Goal: Task Accomplishment & Management: Complete application form

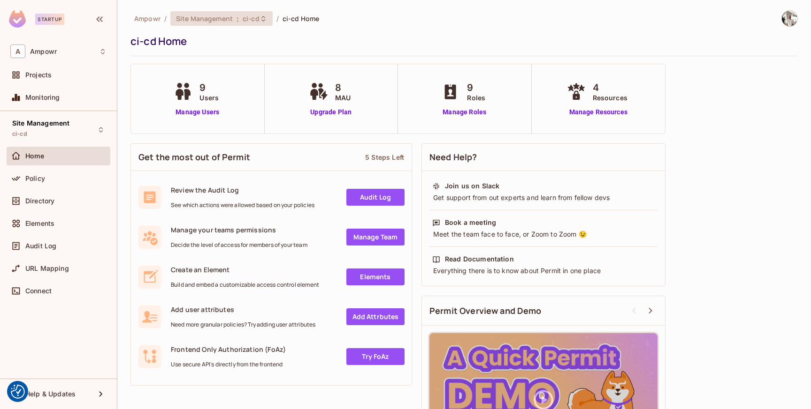
click at [229, 16] on span "Site Management" at bounding box center [204, 18] width 57 height 9
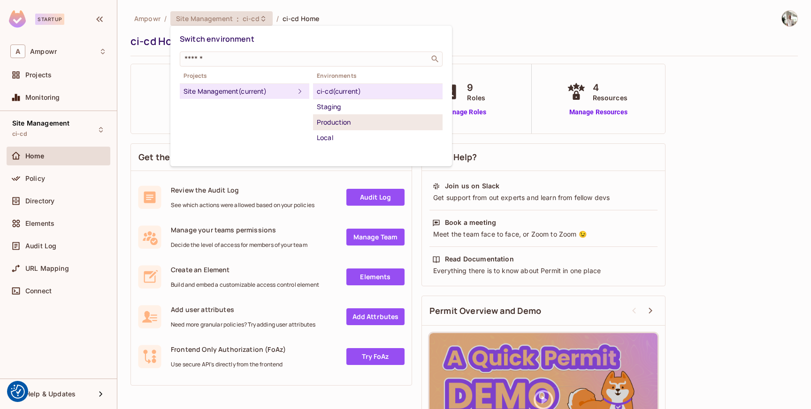
click at [349, 122] on div "Production" at bounding box center [378, 122] width 122 height 11
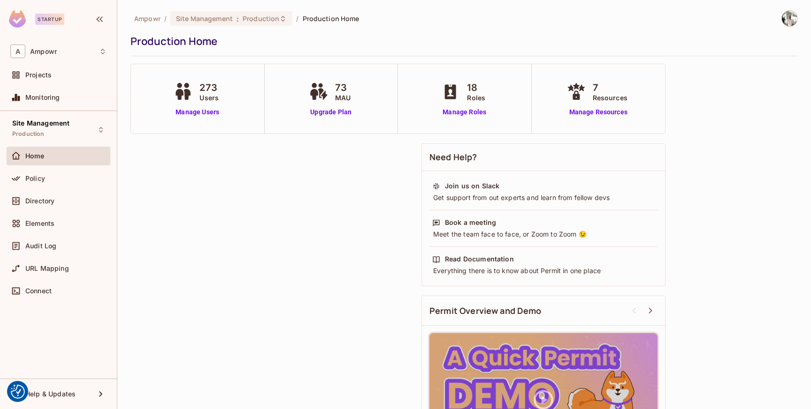
click at [68, 177] on div "Policy" at bounding box center [65, 179] width 81 height 8
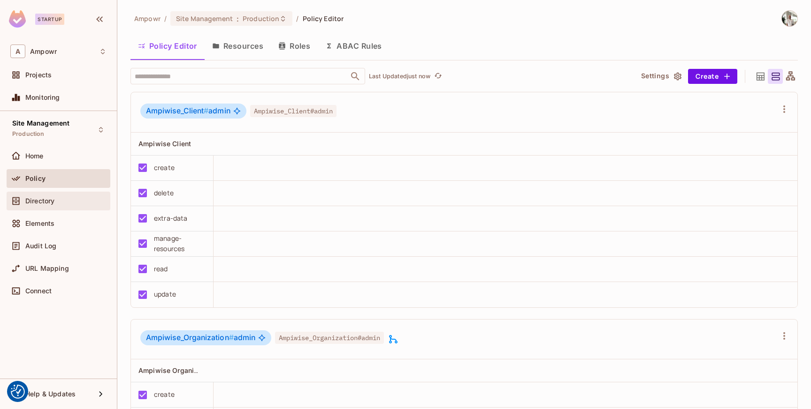
click at [61, 200] on div "Directory" at bounding box center [65, 201] width 81 height 8
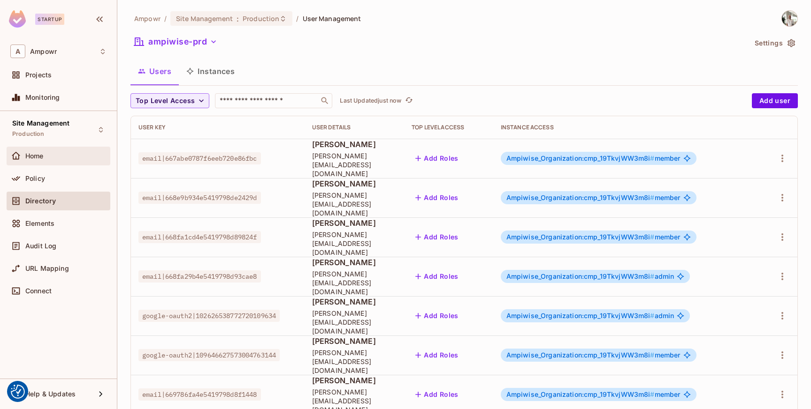
click at [72, 157] on div "Home" at bounding box center [65, 156] width 81 height 8
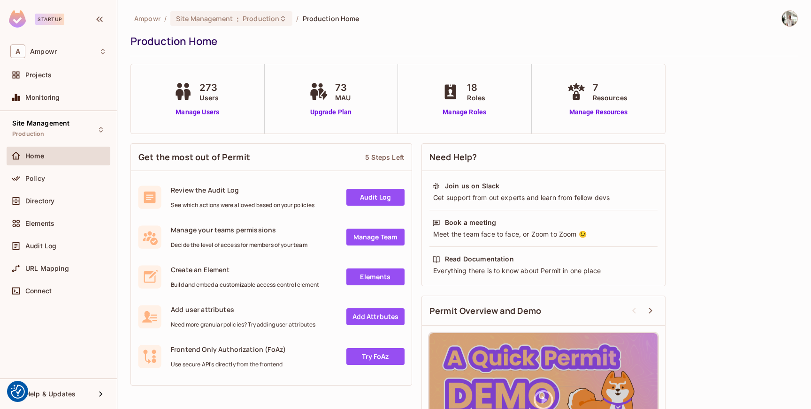
click at [186, 119] on div "273 Users Manage Users" at bounding box center [198, 98] width 134 height 69
click at [190, 114] on link "Manage Users" at bounding box center [197, 112] width 52 height 10
click at [59, 168] on div "Home" at bounding box center [59, 158] width 104 height 23
click at [60, 175] on div "Policy" at bounding box center [65, 179] width 81 height 8
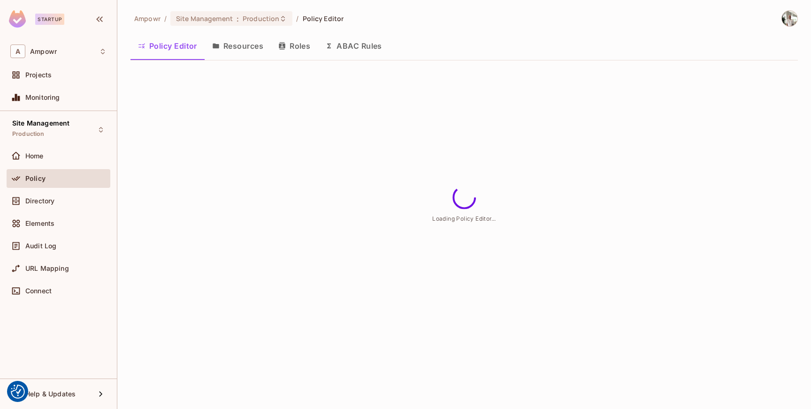
click at [362, 39] on button "ABAC Rules" at bounding box center [354, 45] width 72 height 23
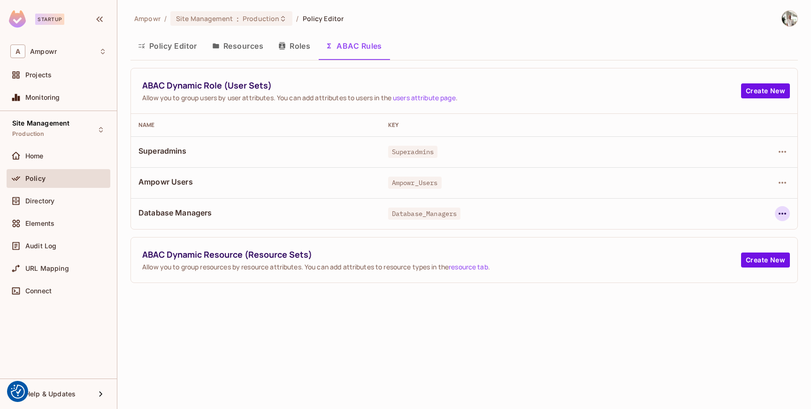
click at [780, 214] on icon "button" at bounding box center [782, 214] width 8 height 2
click at [740, 232] on div "Edit Dynamic Role (User Set)" at bounding box center [718, 235] width 92 height 9
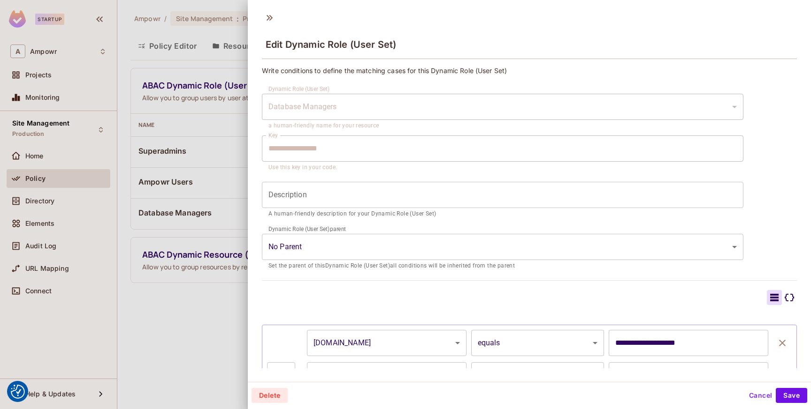
scroll to position [163, 0]
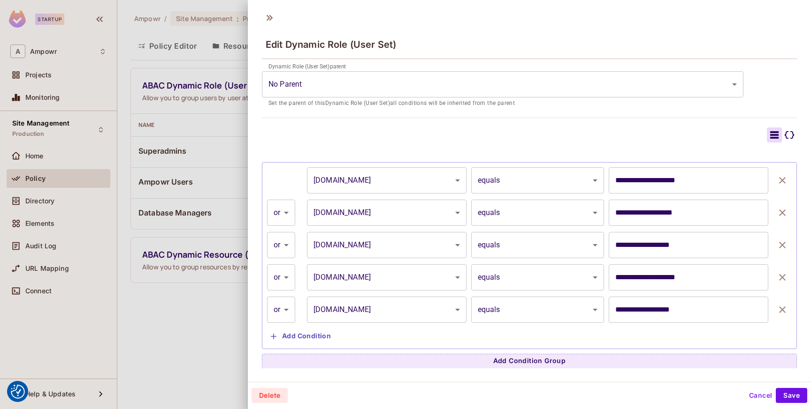
click at [206, 305] on div at bounding box center [405, 204] width 811 height 409
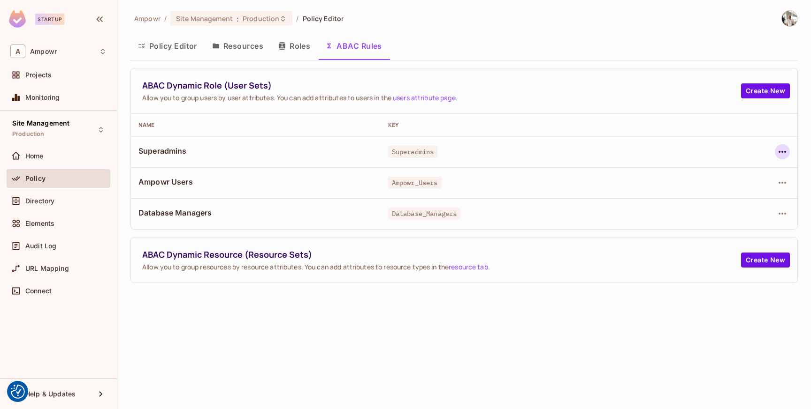
click at [775, 152] on button "button" at bounding box center [781, 151] width 15 height 15
click at [724, 174] on div "Edit Dynamic Role (User Set)" at bounding box center [718, 173] width 92 height 9
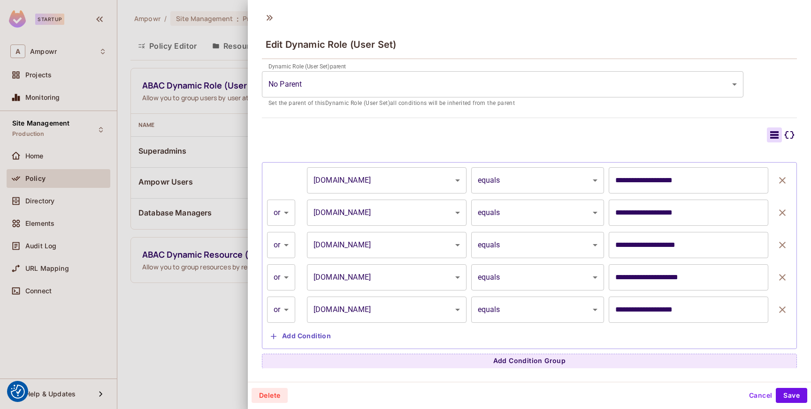
click at [229, 322] on div at bounding box center [405, 204] width 811 height 409
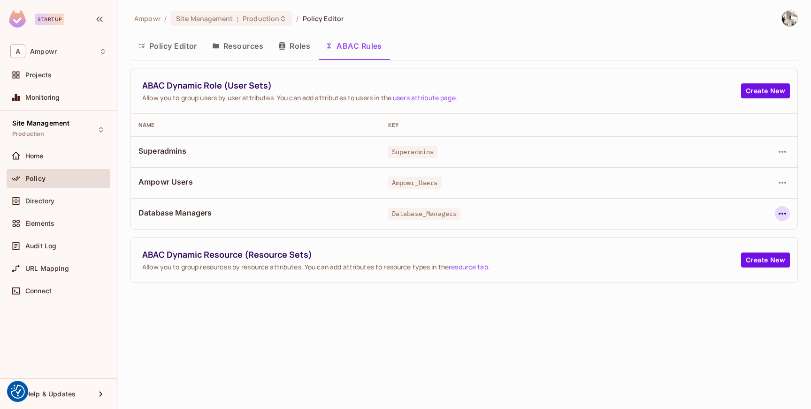
click at [780, 213] on icon "button" at bounding box center [782, 214] width 8 height 2
click at [700, 231] on div "Edit Dynamic Role (User Set)" at bounding box center [718, 235] width 92 height 9
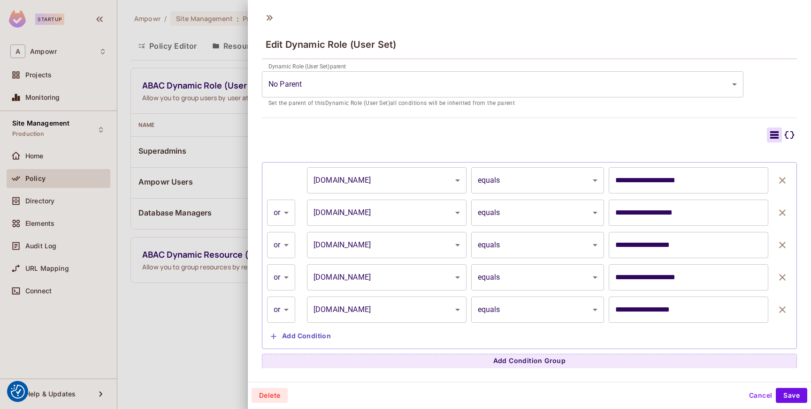
scroll to position [1, 0]
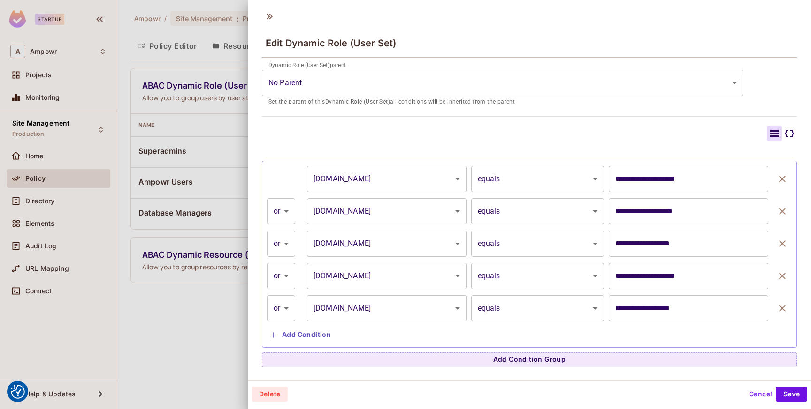
click at [186, 318] on div at bounding box center [405, 204] width 811 height 409
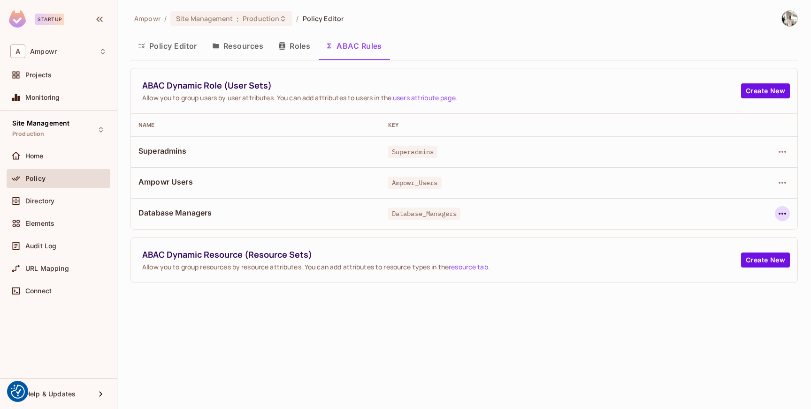
click at [779, 219] on icon "button" at bounding box center [781, 213] width 11 height 11
click at [692, 235] on div "Edit Dynamic Role (User Set)" at bounding box center [718, 235] width 92 height 9
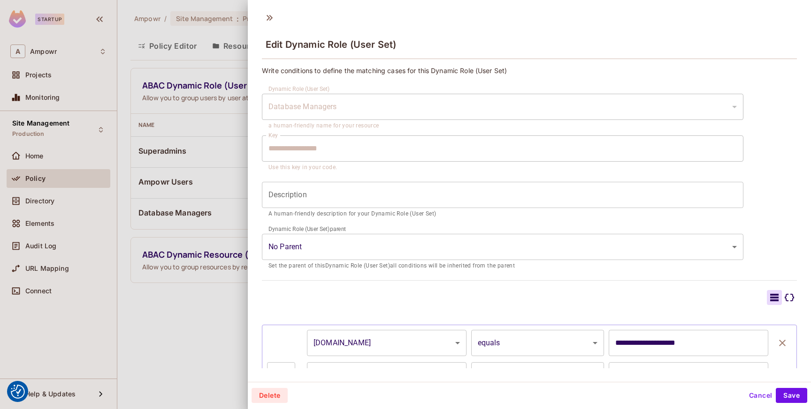
scroll to position [163, 0]
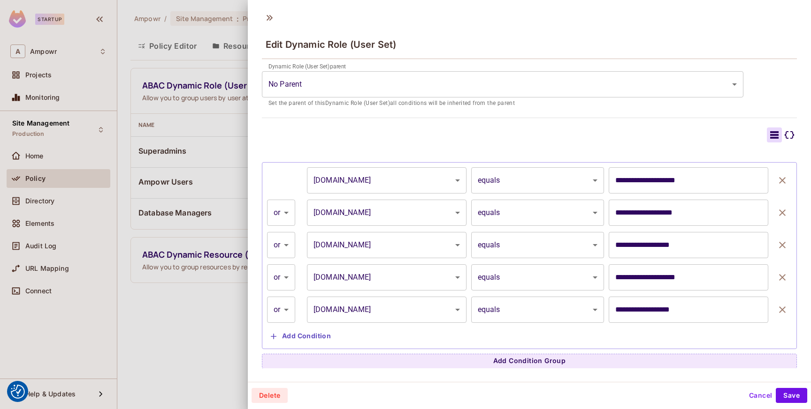
click at [197, 338] on div at bounding box center [405, 204] width 811 height 409
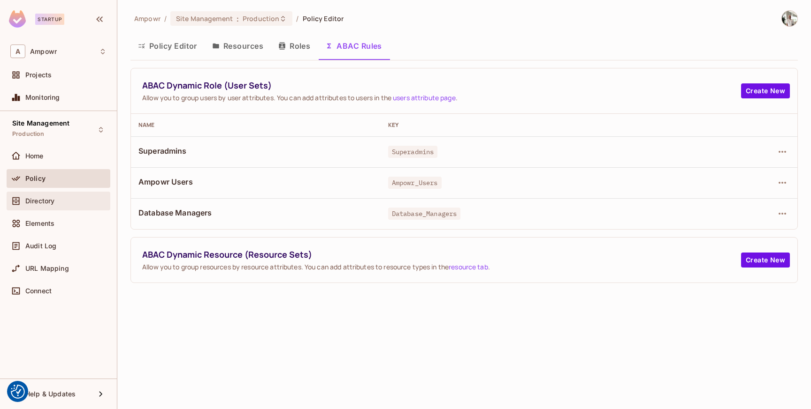
click at [80, 208] on div "Directory" at bounding box center [59, 201] width 104 height 19
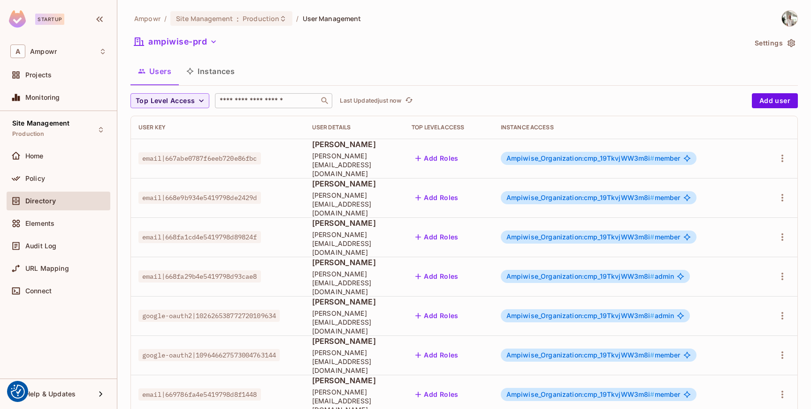
click at [295, 100] on input "text" at bounding box center [267, 100] width 99 height 9
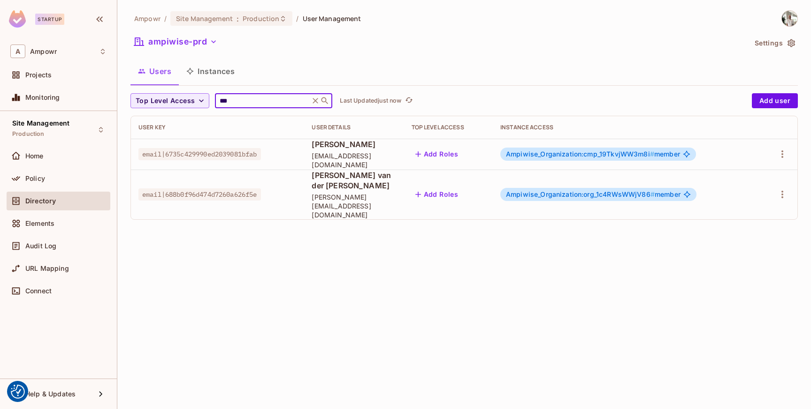
type input "***"
click at [410, 258] on div "Ampowr / Site Management : Production / User Management ampiwise-prd Settings U…" at bounding box center [463, 204] width 693 height 409
click at [266, 99] on input "***" at bounding box center [262, 100] width 89 height 9
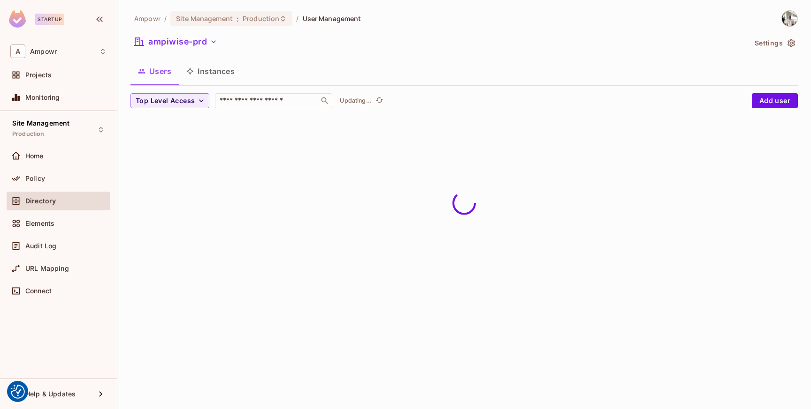
click at [303, 56] on div "Ampowr / Site Management : Production / User Management ampiwise-prd Settings U…" at bounding box center [463, 66] width 667 height 113
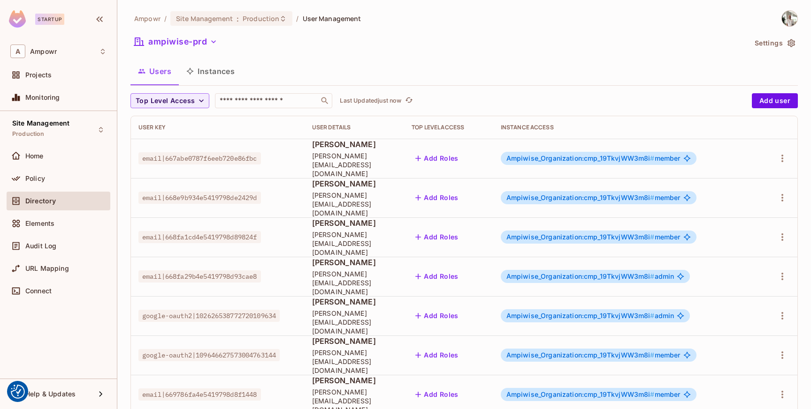
click at [212, 69] on button "Instances" at bounding box center [210, 71] width 63 height 23
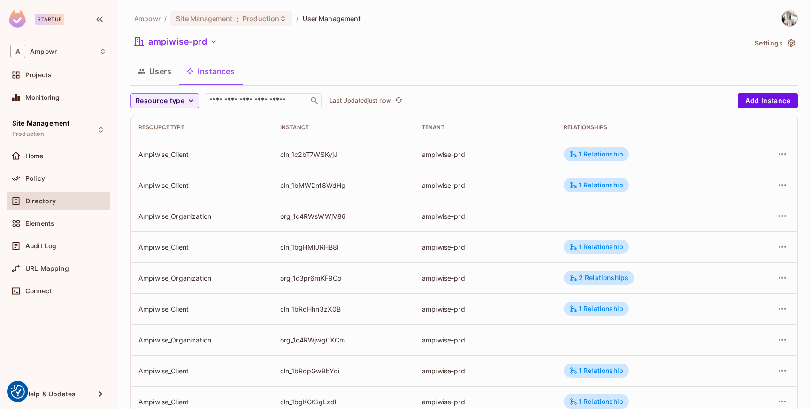
click at [162, 79] on button "Users" at bounding box center [154, 71] width 48 height 23
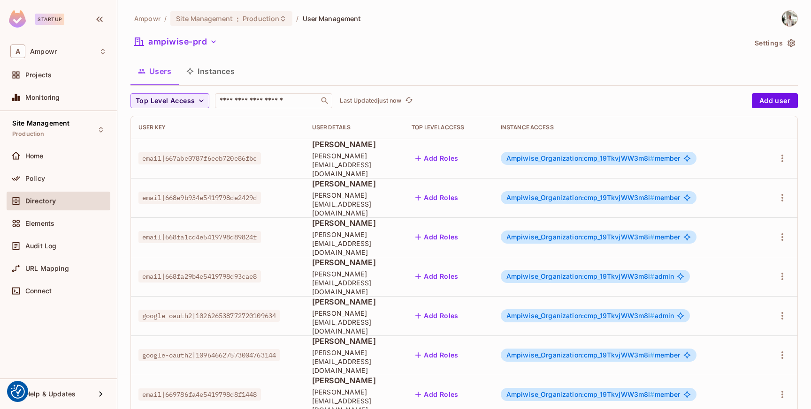
scroll to position [246, 0]
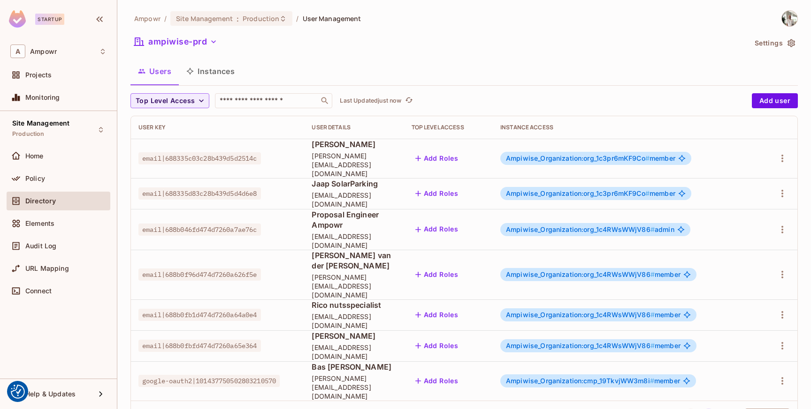
click at [687, 409] on button "5" at bounding box center [690, 416] width 15 height 15
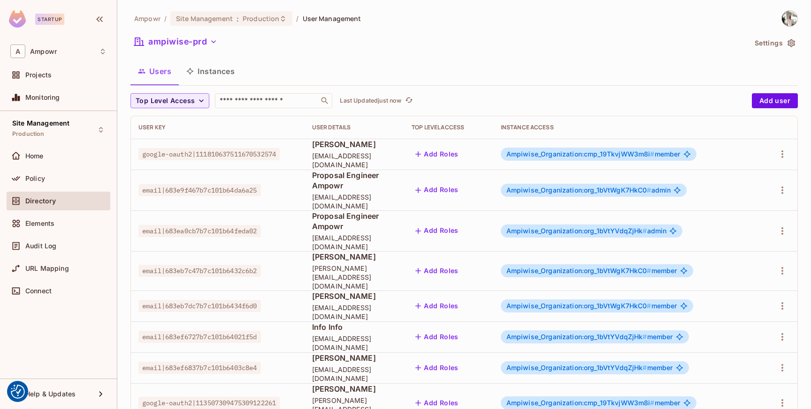
scroll to position [246, 0]
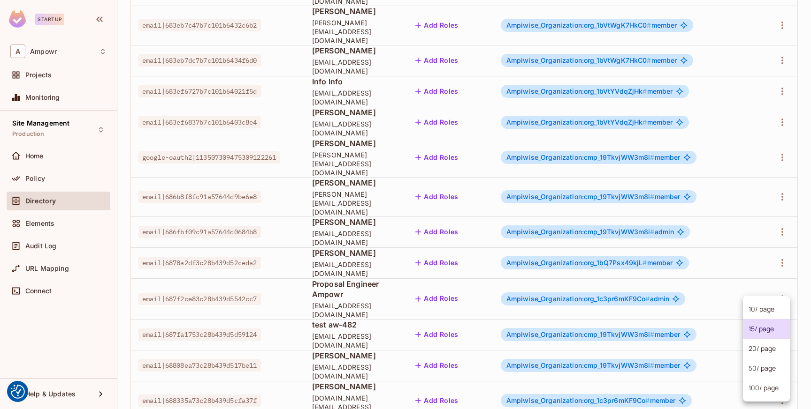
click at [754, 374] on body "We use cookies to enhance your browsing experience, serve personalized ads or c…" at bounding box center [405, 204] width 811 height 409
click at [715, 378] on div at bounding box center [405, 204] width 811 height 409
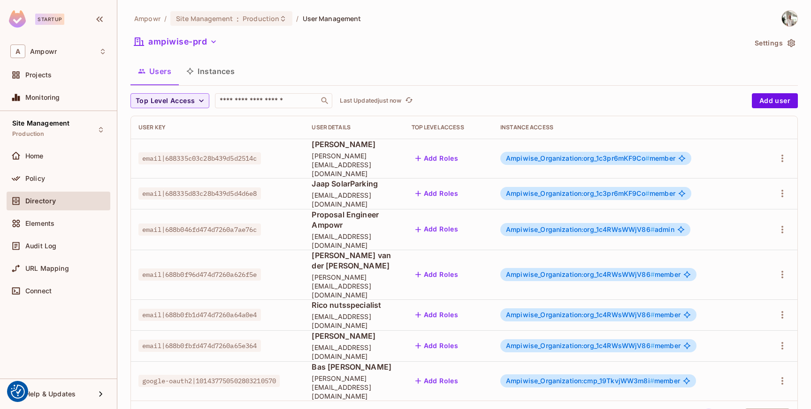
click at [722, 409] on li "pagination navigation" at bounding box center [726, 416] width 18 height 15
click at [64, 227] on div "Elements" at bounding box center [58, 223] width 96 height 11
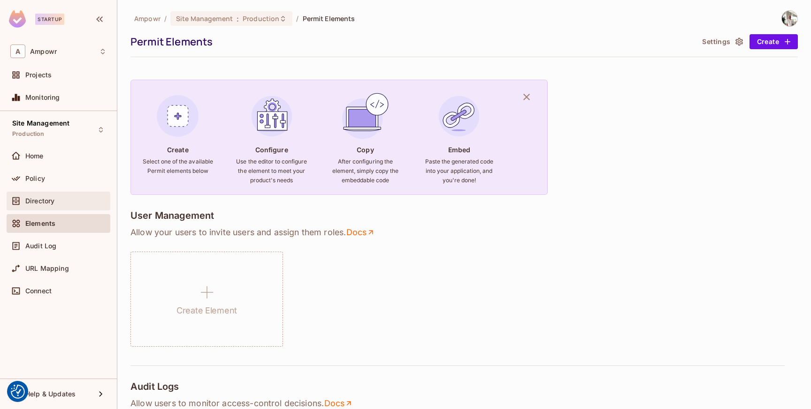
click at [91, 201] on div "Directory" at bounding box center [65, 201] width 81 height 8
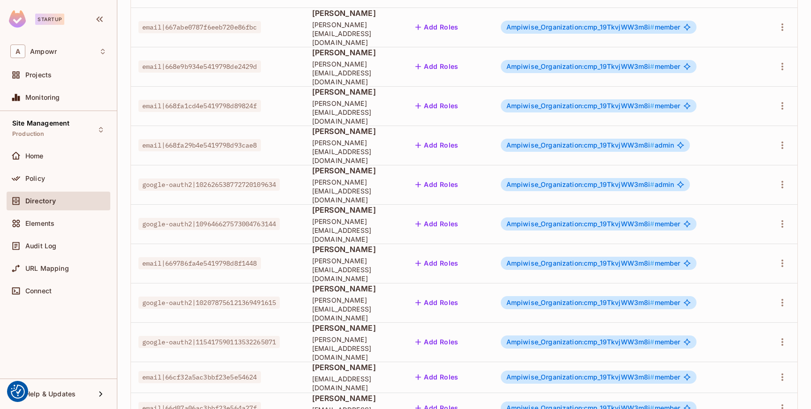
scroll to position [246, 0]
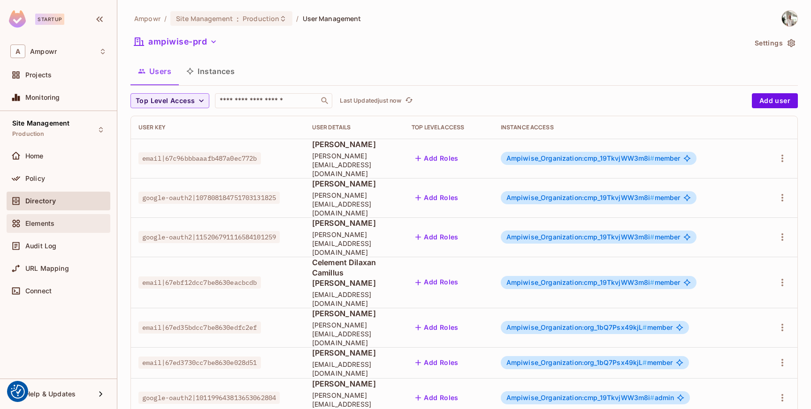
click at [84, 224] on div "Elements" at bounding box center [65, 224] width 81 height 8
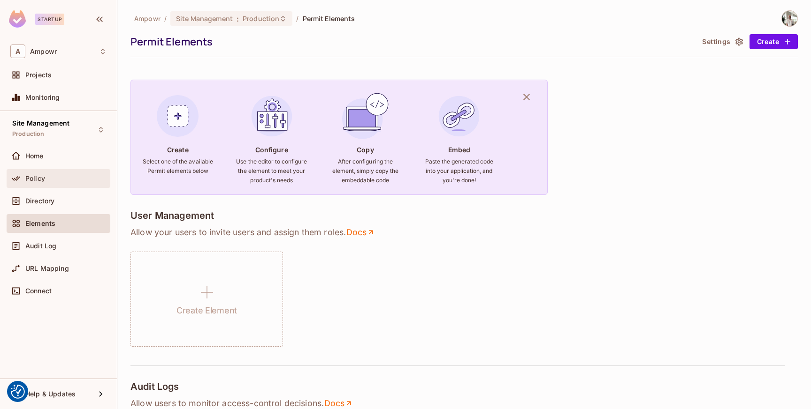
click at [62, 175] on div "Policy" at bounding box center [65, 179] width 81 height 8
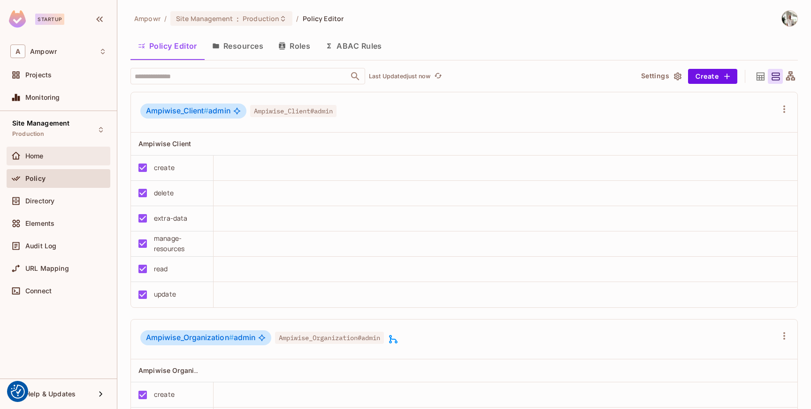
click at [72, 152] on div "Home" at bounding box center [65, 156] width 81 height 8
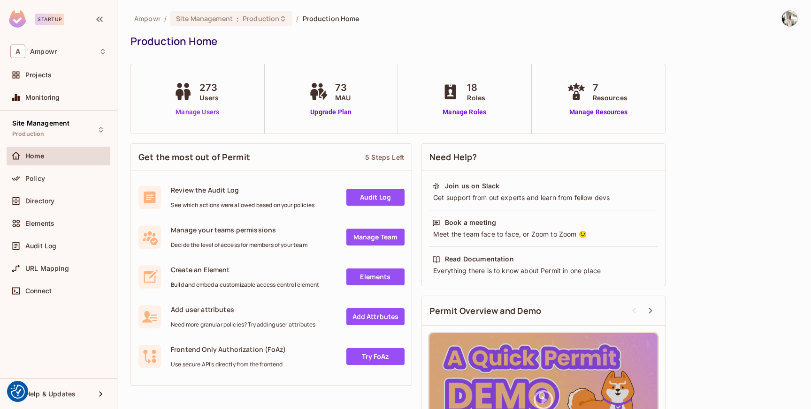
click at [203, 110] on link "Manage Users" at bounding box center [197, 112] width 52 height 10
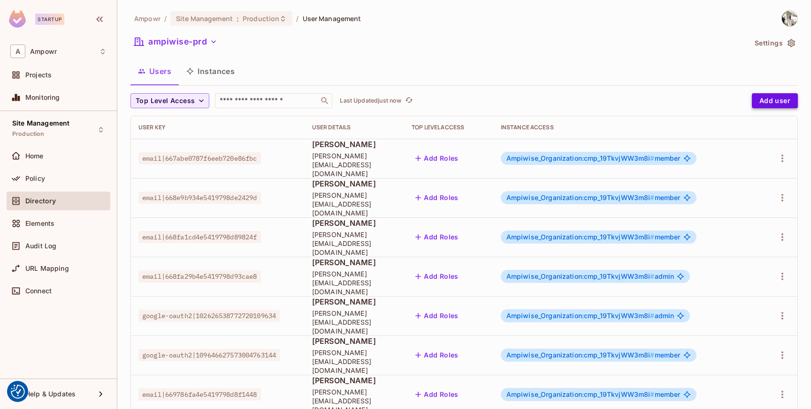
click at [783, 101] on button "Add user" at bounding box center [774, 100] width 46 height 15
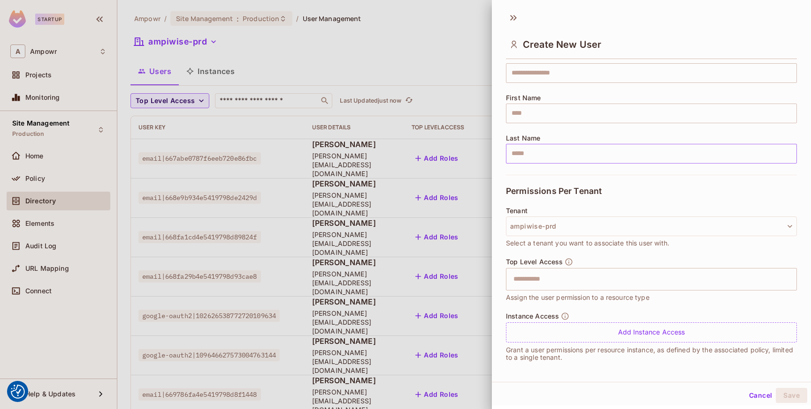
scroll to position [90, 0]
click at [597, 220] on button "ampiwise-prd" at bounding box center [651, 224] width 291 height 20
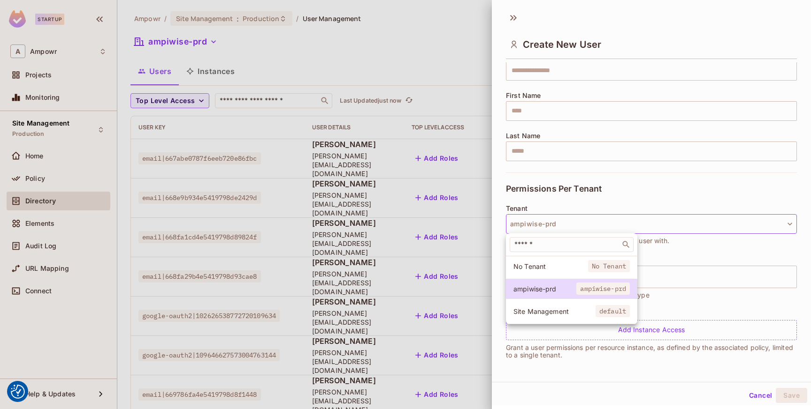
click at [597, 220] on div at bounding box center [405, 204] width 811 height 409
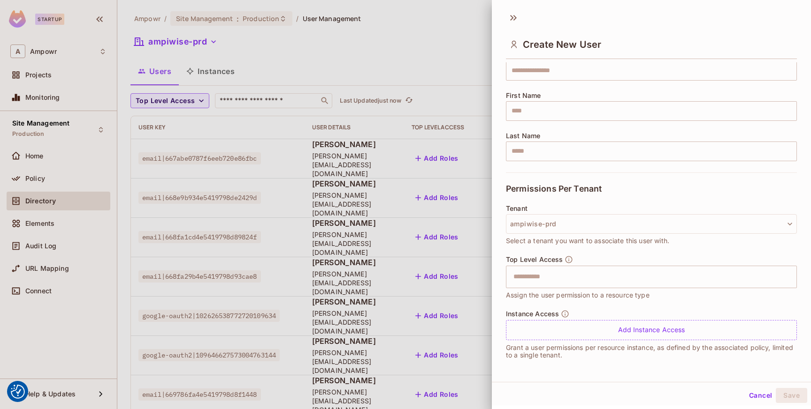
click at [597, 220] on button "ampiwise-prd" at bounding box center [651, 224] width 291 height 20
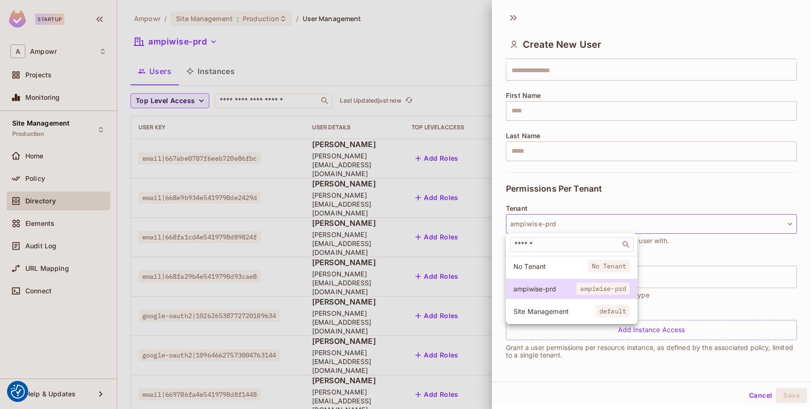
click at [597, 220] on div at bounding box center [405, 204] width 811 height 409
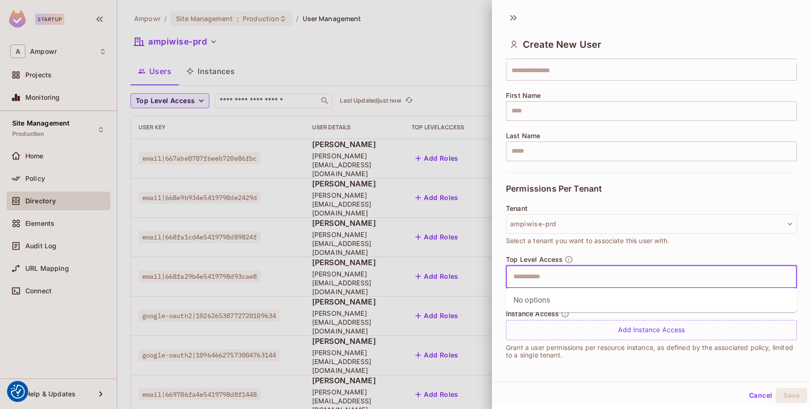
click at [588, 279] on input "text" at bounding box center [643, 277] width 271 height 19
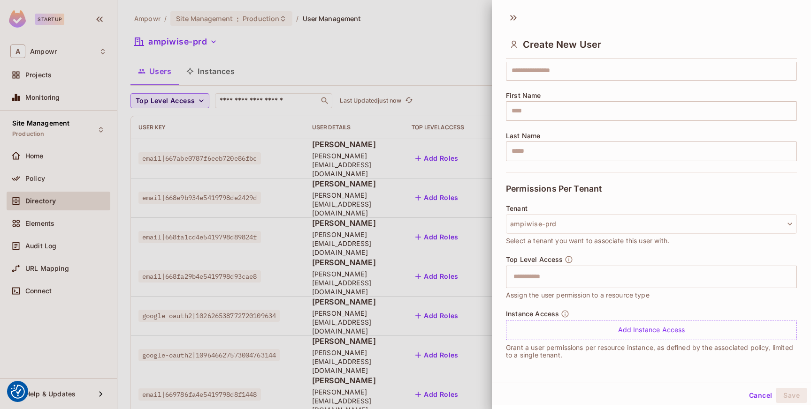
click at [567, 356] on p "Grant a user permissions per resource instance, as defined by the associated po…" at bounding box center [651, 351] width 291 height 15
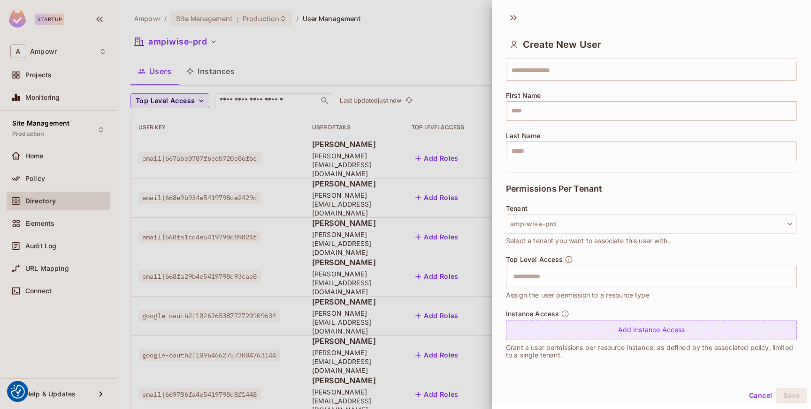
click at [580, 334] on div "Add Instance Access" at bounding box center [651, 330] width 291 height 20
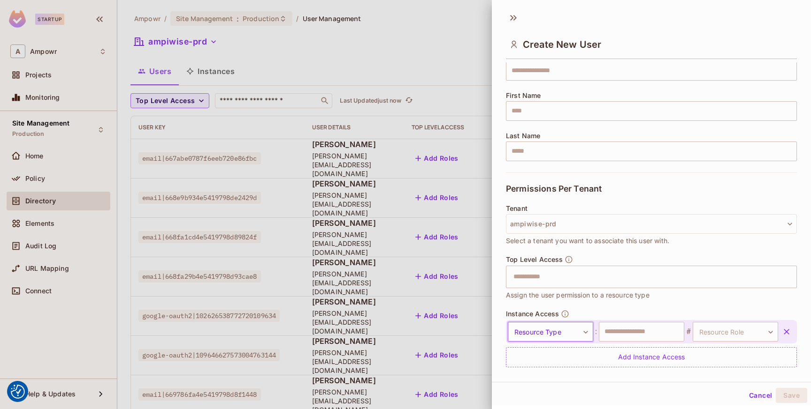
click at [580, 334] on body "We use cookies to enhance your browsing experience, serve personalized ads or c…" at bounding box center [405, 204] width 811 height 409
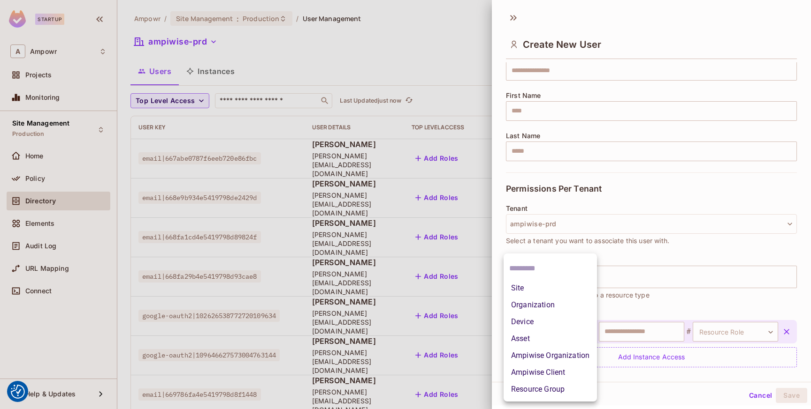
click at [558, 289] on li "Site" at bounding box center [549, 288] width 93 height 17
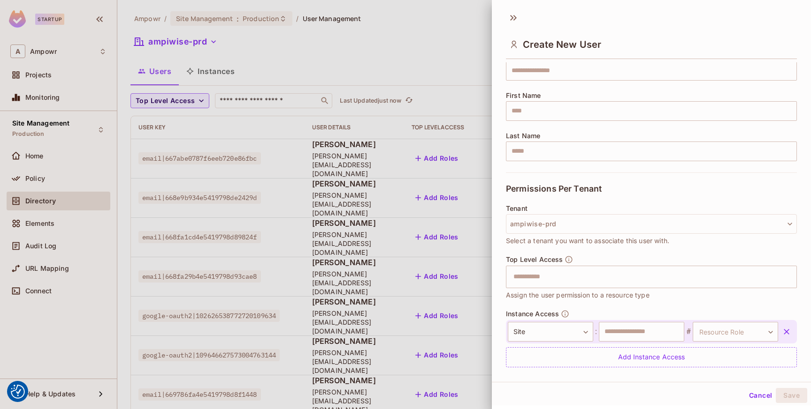
click at [748, 394] on button "Cancel" at bounding box center [760, 395] width 30 height 15
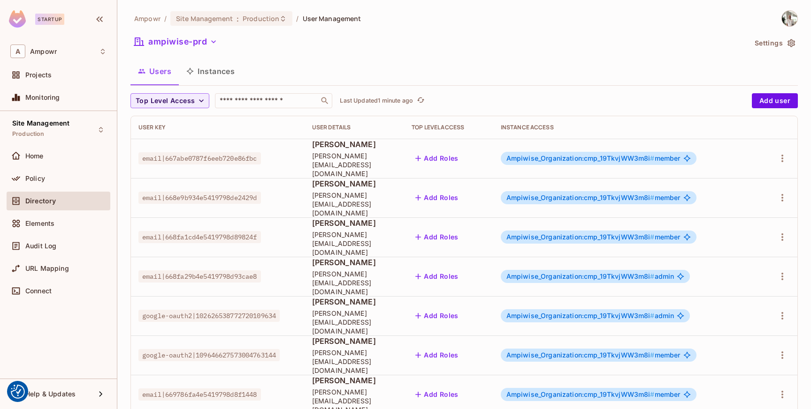
click at [559, 62] on div "Users Instances" at bounding box center [463, 71] width 667 height 23
click at [59, 204] on div "Directory" at bounding box center [65, 201] width 81 height 8
click at [662, 65] on div "Users Instances" at bounding box center [463, 71] width 667 height 23
click at [222, 21] on span "Site Management" at bounding box center [204, 18] width 57 height 9
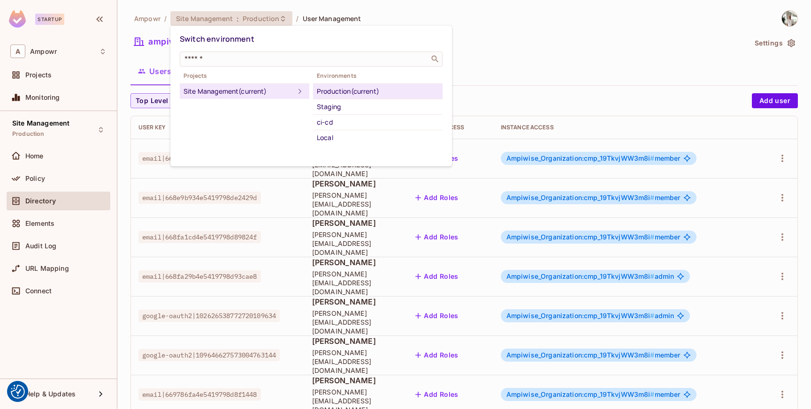
click at [497, 28] on div at bounding box center [405, 204] width 811 height 409
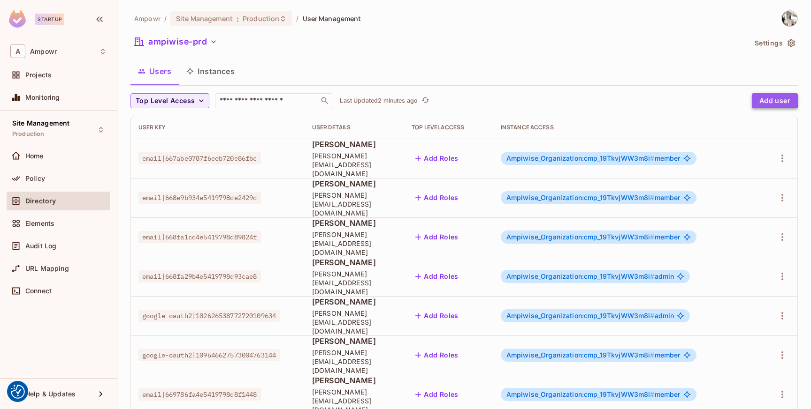
click at [761, 99] on button "Add user" at bounding box center [774, 100] width 46 height 15
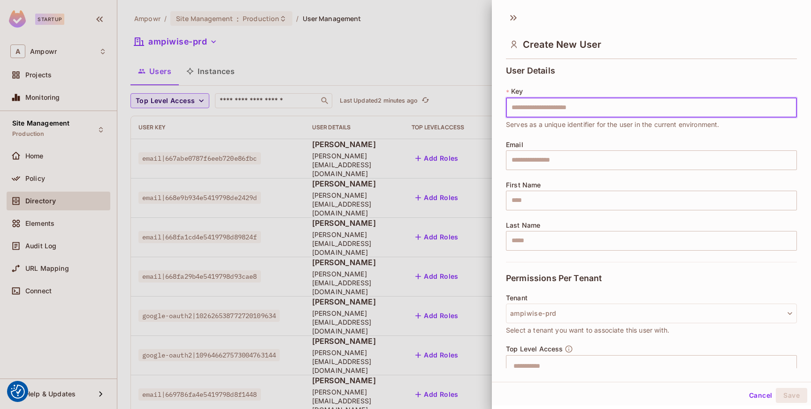
click at [433, 53] on div at bounding box center [405, 204] width 811 height 409
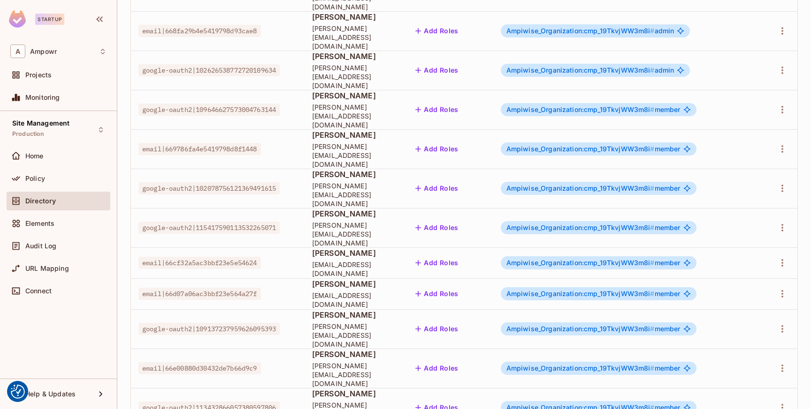
scroll to position [0, 0]
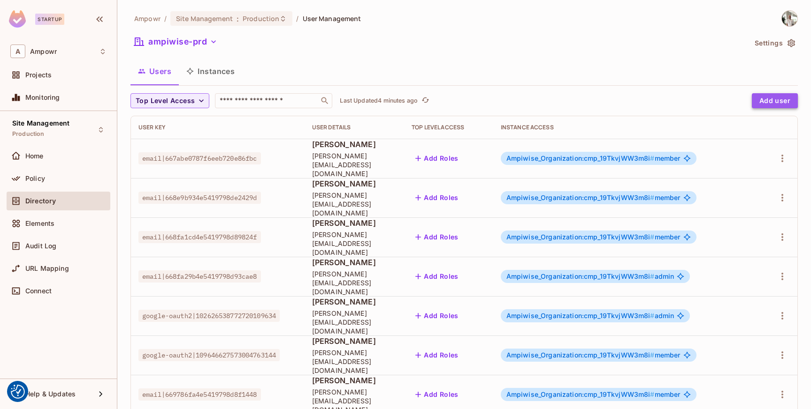
click at [788, 99] on button "Add user" at bounding box center [774, 100] width 46 height 15
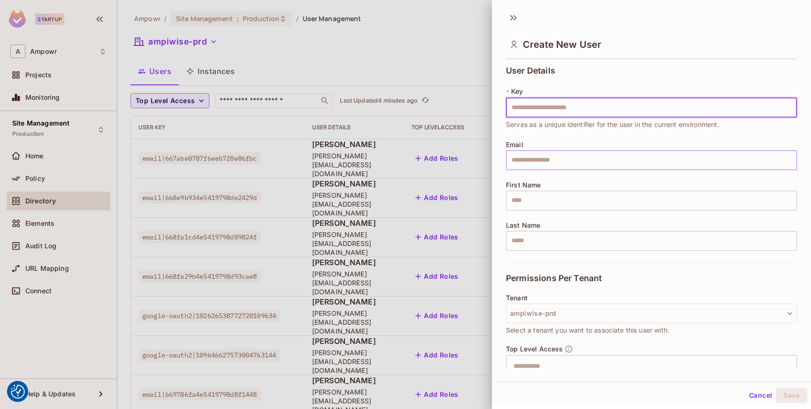
click at [584, 160] on input "text" at bounding box center [651, 161] width 291 height 20
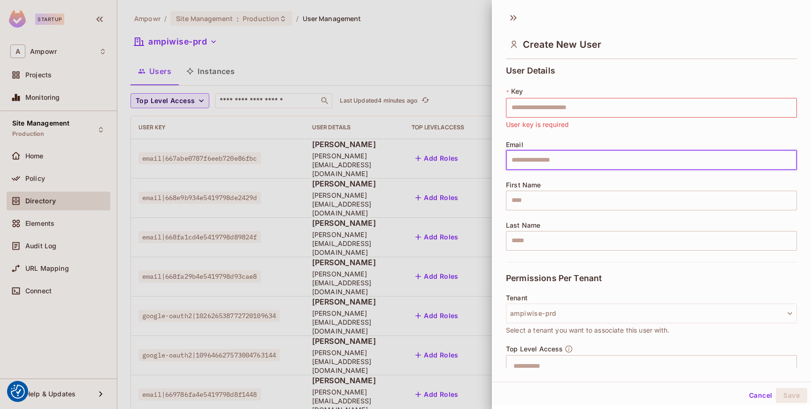
paste input "**********"
type input "**********"
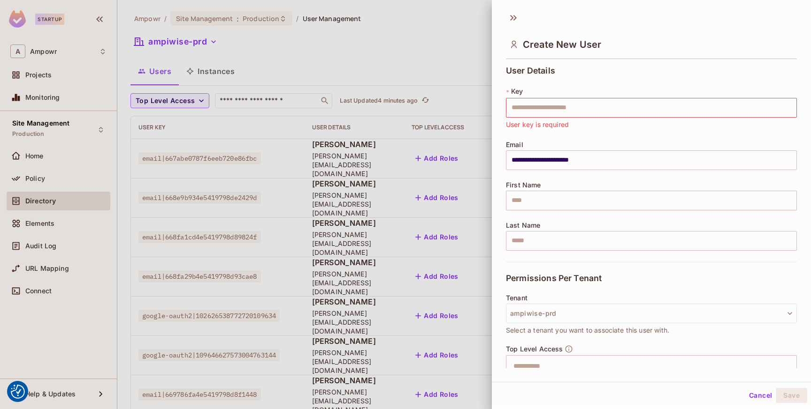
click at [590, 175] on div "**********" at bounding box center [651, 164] width 291 height 196
click at [578, 201] on input "text" at bounding box center [651, 201] width 291 height 20
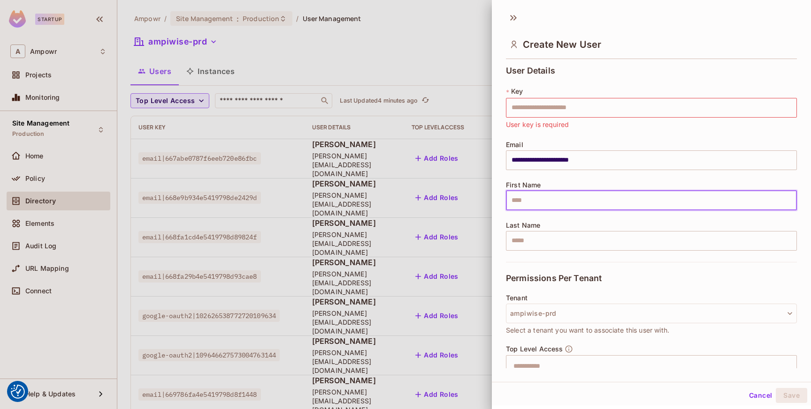
paste input "*********"
type input "*********"
click at [552, 239] on input "text" at bounding box center [651, 241] width 291 height 20
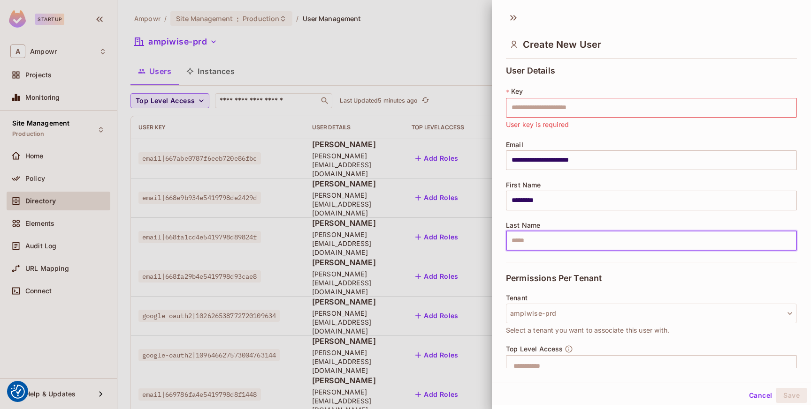
paste input "**********"
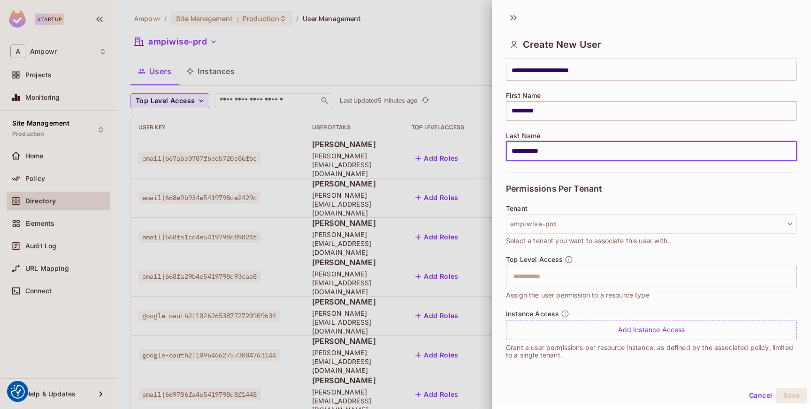
type input "**********"
click at [596, 205] on div "Tenant ampiwise-prd Select a tenant you want to associate this user with." at bounding box center [651, 225] width 291 height 41
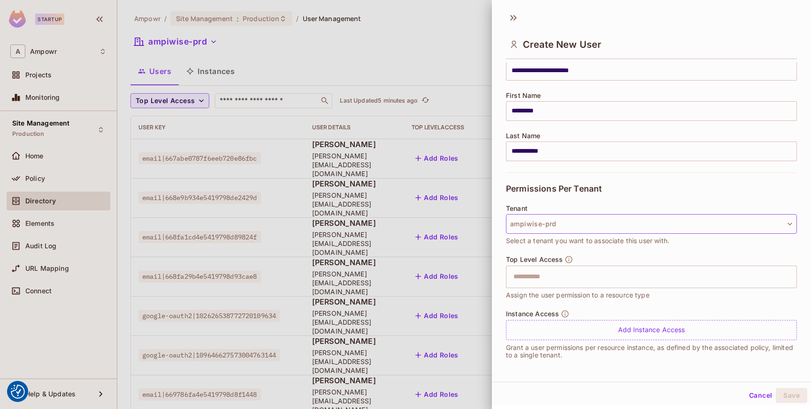
click at [589, 222] on button "ampiwise-prd" at bounding box center [651, 224] width 291 height 20
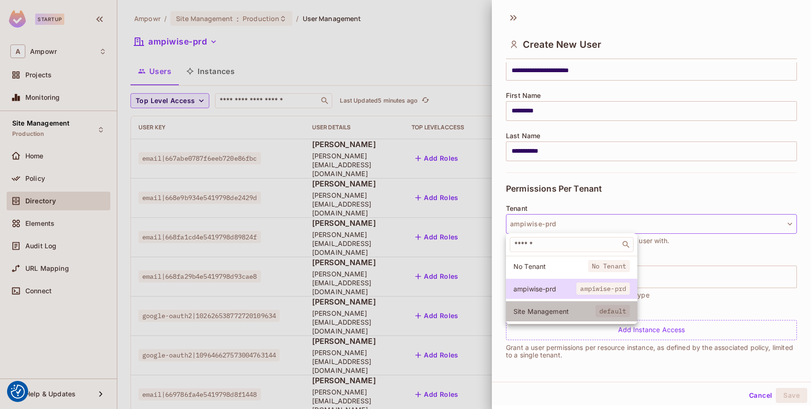
click at [551, 308] on span "Site Management" at bounding box center [554, 311] width 82 height 9
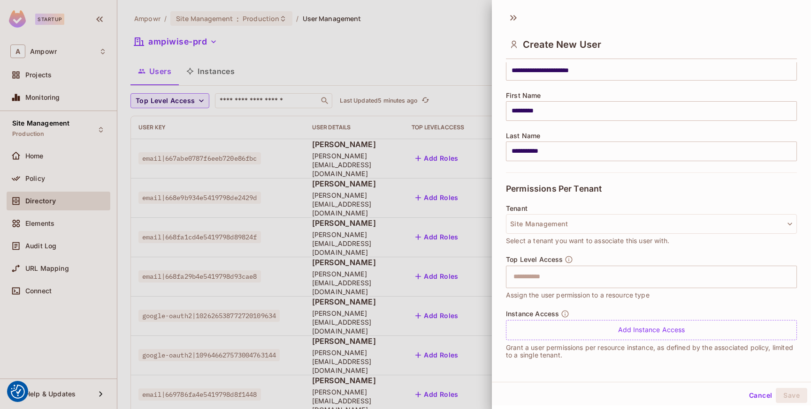
click at [608, 250] on div "Tenant Site Management Select a tenant you want to associate this user with." at bounding box center [651, 230] width 291 height 51
click at [575, 282] on input "text" at bounding box center [643, 277] width 271 height 19
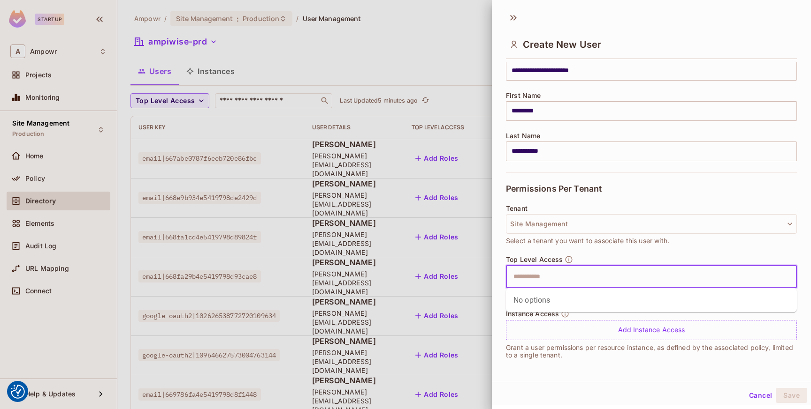
click at [614, 253] on div "Tenant Site Management Select a tenant you want to associate this user with." at bounding box center [651, 230] width 291 height 51
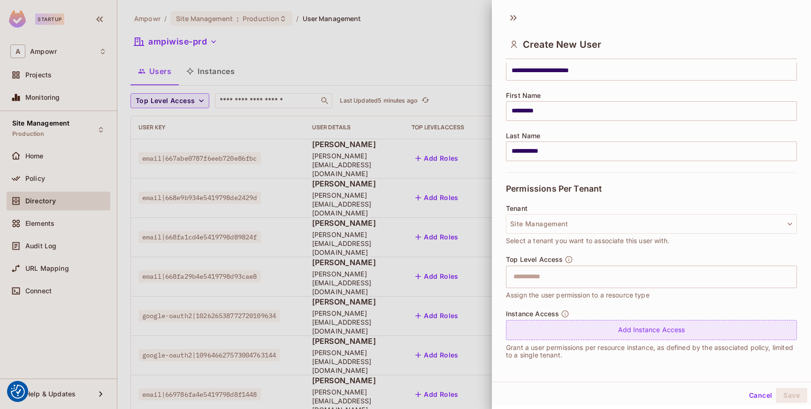
click at [575, 330] on div "Add Instance Access" at bounding box center [651, 330] width 291 height 20
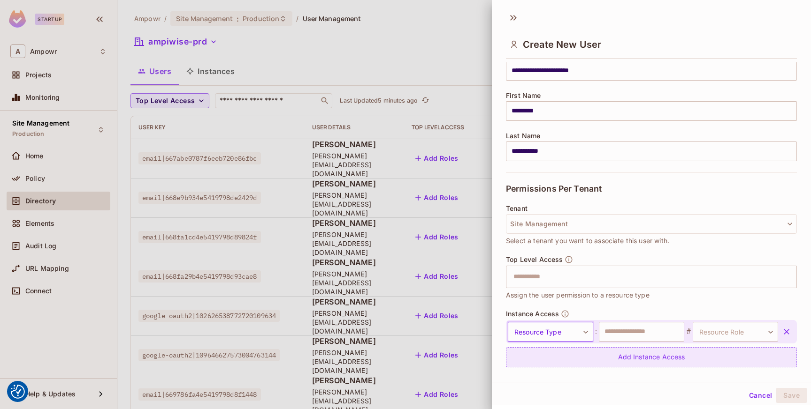
scroll to position [117, 0]
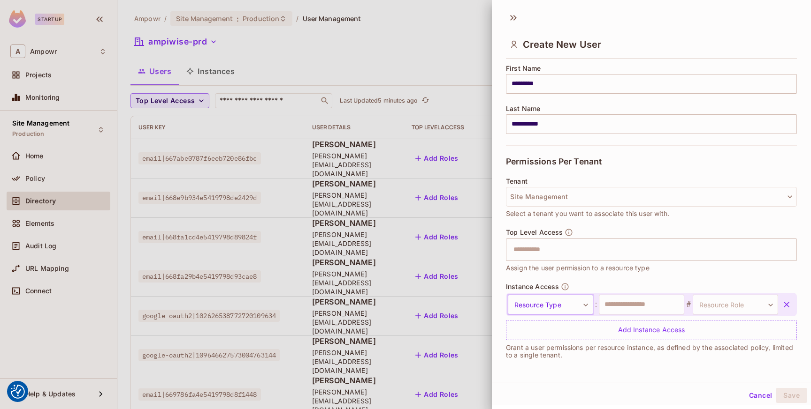
click at [576, 309] on body "We use cookies to enhance your browsing experience, serve personalized ads or c…" at bounding box center [405, 204] width 811 height 409
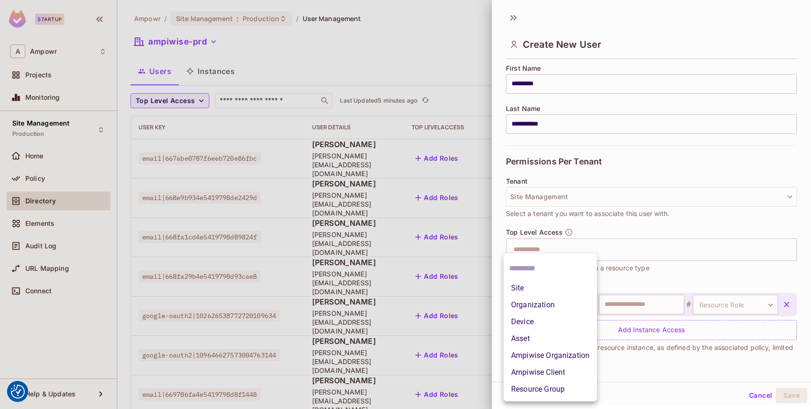
click at [559, 284] on li "Site" at bounding box center [549, 288] width 93 height 17
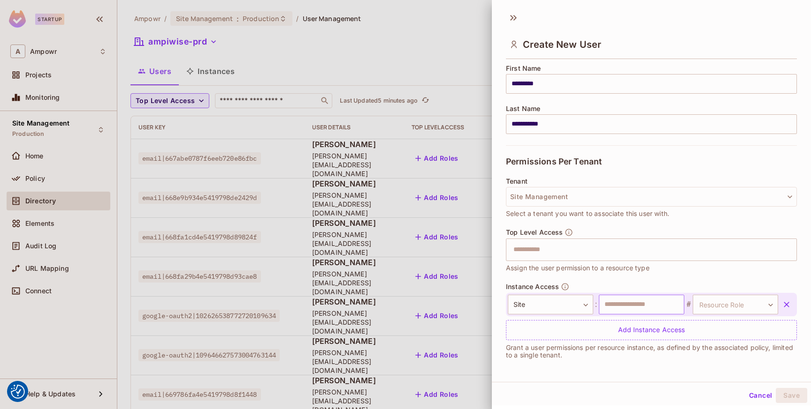
click at [630, 301] on input "text" at bounding box center [641, 305] width 85 height 20
click at [513, 21] on icon at bounding box center [513, 17] width 15 height 15
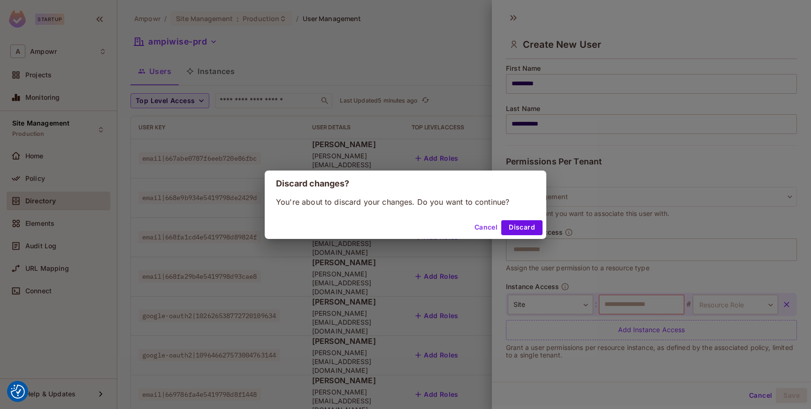
click at [492, 230] on button "Cancel" at bounding box center [485, 227] width 30 height 15
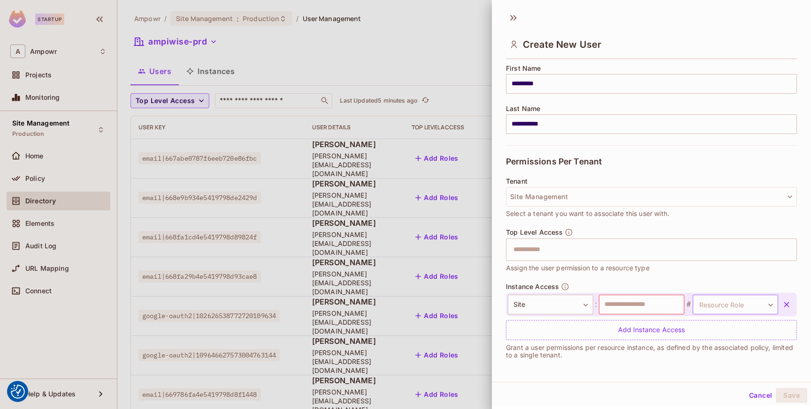
click at [713, 308] on body "We use cookies to enhance your browsing experience, serve personalized ads or c…" at bounding box center [405, 204] width 811 height 409
click at [658, 401] on div at bounding box center [405, 204] width 811 height 409
click at [635, 302] on input "text" at bounding box center [641, 305] width 85 height 20
paste input "**********"
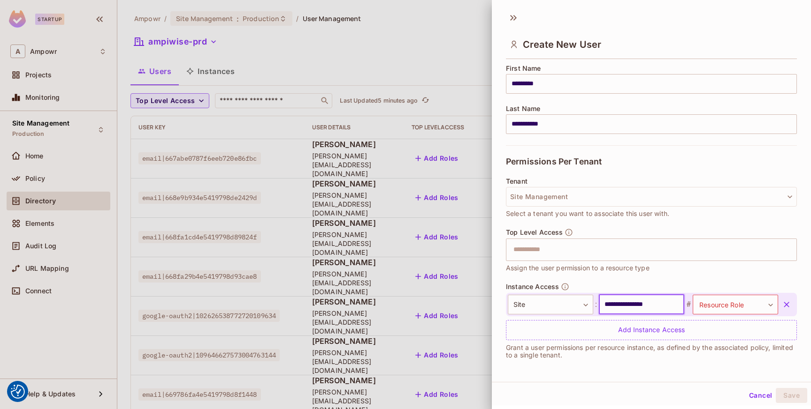
type input "**********"
click at [741, 275] on div "Top Level Access ​ Assign the user permission to a resource type" at bounding box center [651, 255] width 291 height 54
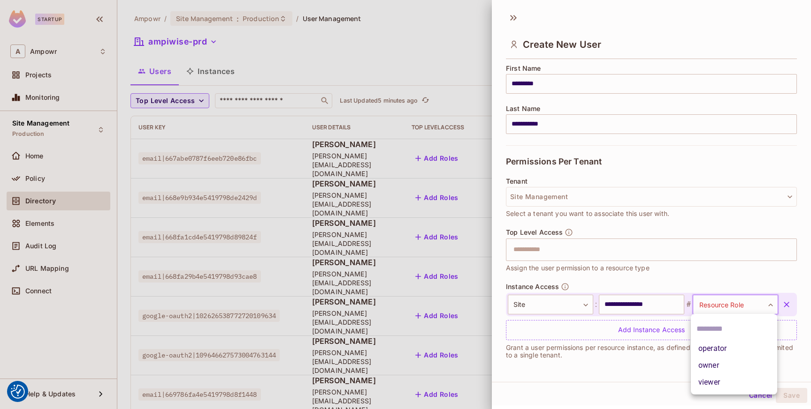
click at [735, 307] on body "We use cookies to enhance your browsing experience, serve personalized ads or c…" at bounding box center [405, 204] width 811 height 409
click at [731, 368] on li "owner" at bounding box center [733, 365] width 86 height 17
type input "*****"
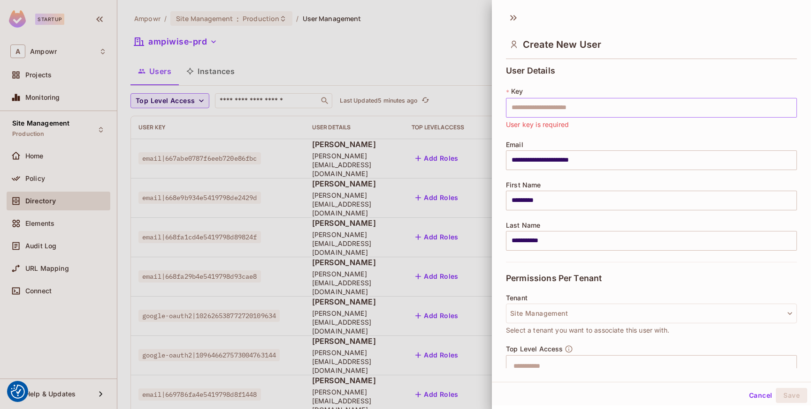
click at [583, 109] on input "text" at bounding box center [651, 108] width 291 height 20
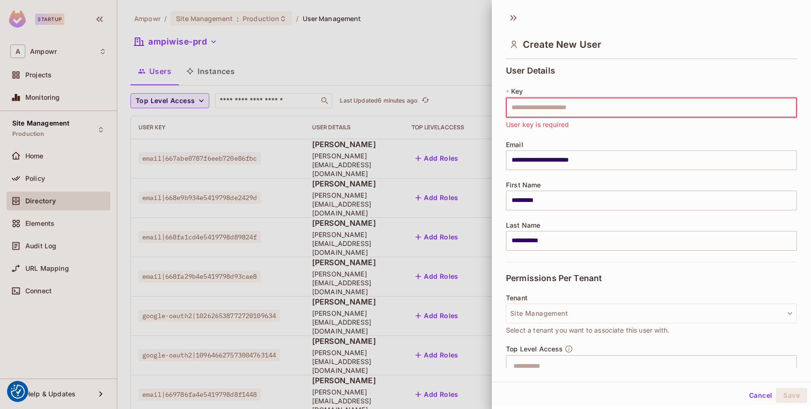
paste input "**********"
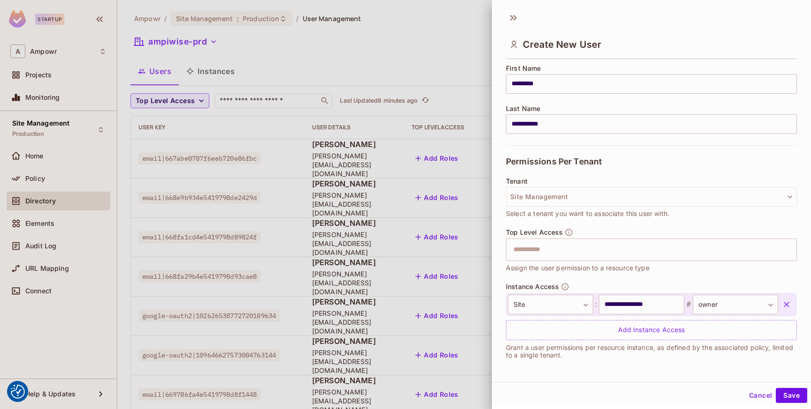
scroll to position [1, 0]
type input "**********"
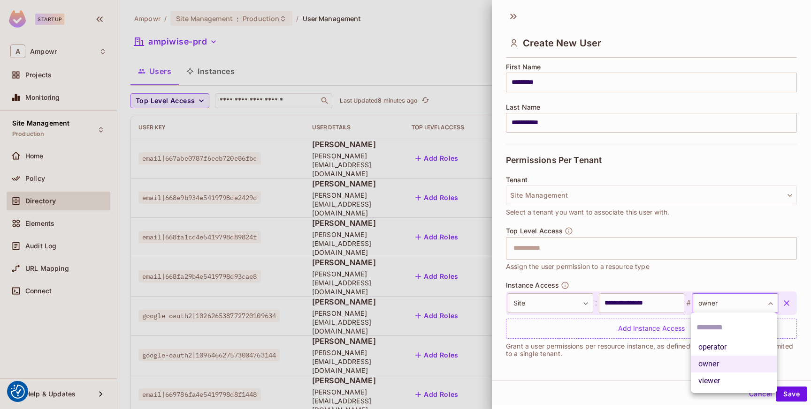
click at [725, 301] on body "We use cookies to enhance your browsing experience, serve personalized ads or c…" at bounding box center [405, 204] width 811 height 409
click at [725, 301] on div at bounding box center [405, 204] width 811 height 409
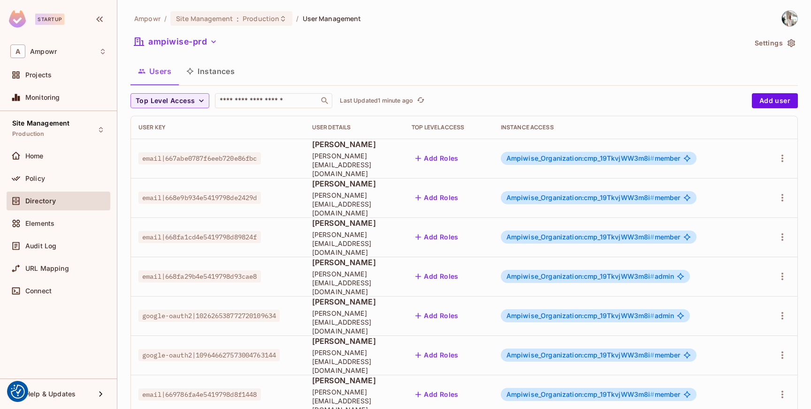
click at [275, 349] on span "google-oauth2|109646627573004763144" at bounding box center [208, 355] width 141 height 12
copy span "google-oauth2|109646627573004763144"
